Goal: Information Seeking & Learning: Learn about a topic

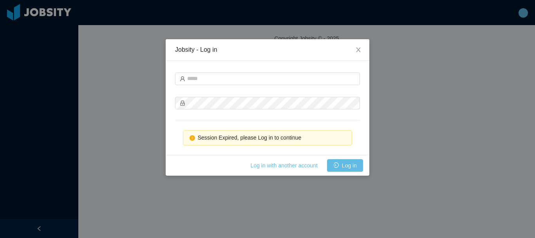
click at [260, 84] on div at bounding box center [267, 78] width 185 height 16
click at [259, 81] on input "text" at bounding box center [267, 78] width 185 height 13
type input "**********"
click at [348, 171] on button "Log in" at bounding box center [345, 165] width 36 height 13
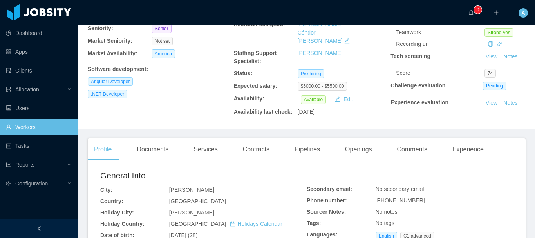
scroll to position [196, 0]
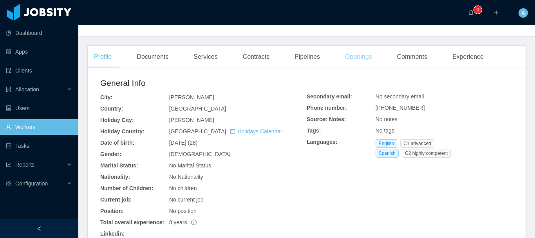
click at [352, 47] on div "Openings" at bounding box center [359, 57] width 40 height 22
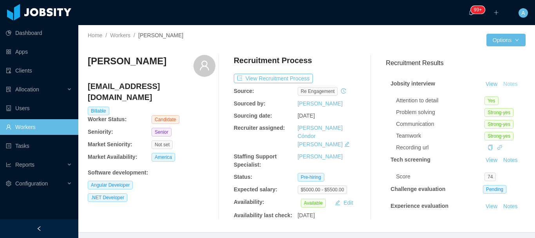
click at [500, 89] on button "Notes" at bounding box center [510, 84] width 21 height 9
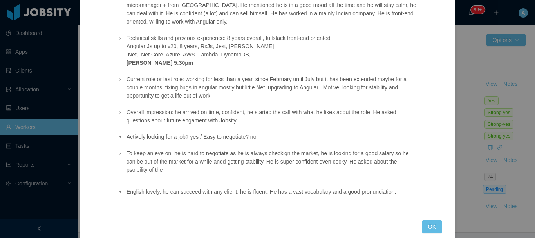
scroll to position [102, 0]
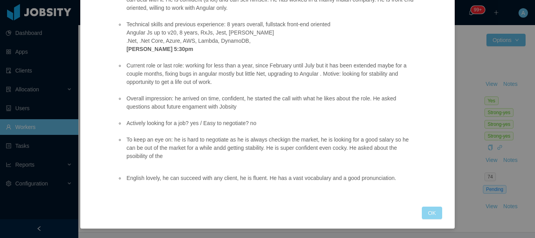
click at [428, 216] on button "OK" at bounding box center [432, 212] width 20 height 13
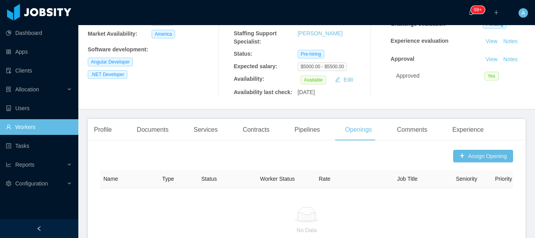
scroll to position [196, 0]
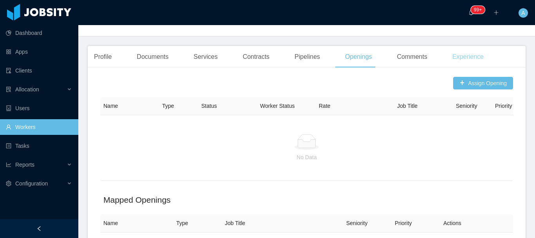
click at [473, 47] on div "Experience" at bounding box center [468, 57] width 44 height 22
